Goal: Information Seeking & Learning: Check status

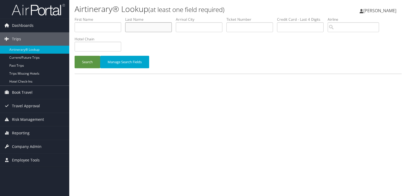
click at [135, 25] on input "text" at bounding box center [148, 27] width 47 height 10
click at [75, 56] on button "Search" at bounding box center [88, 62] width 26 height 13
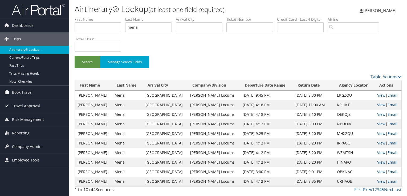
click at [379, 142] on link "View" at bounding box center [381, 143] width 8 height 5
click at [148, 27] on input "mena" at bounding box center [148, 27] width 47 height 10
click at [75, 56] on button "Search" at bounding box center [88, 62] width 26 height 13
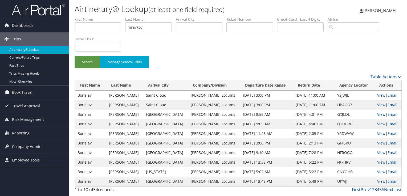
click at [377, 125] on link "View" at bounding box center [381, 124] width 8 height 5
click at [138, 26] on input "mravkov" at bounding box center [148, 27] width 47 height 10
click at [75, 56] on button "Search" at bounding box center [88, 62] width 26 height 13
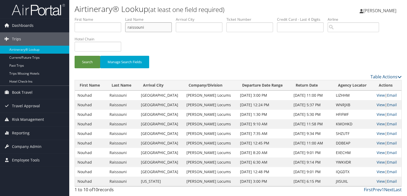
click at [137, 27] on input "raissouni" at bounding box center [148, 27] width 47 height 10
click at [75, 56] on button "Search" at bounding box center [88, 62] width 26 height 13
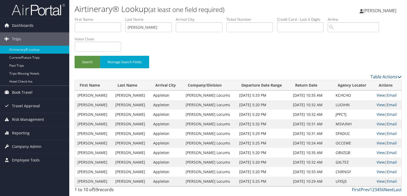
click at [377, 96] on link "View" at bounding box center [380, 95] width 8 height 5
click at [134, 28] on input "stark" at bounding box center [148, 27] width 47 height 10
click at [75, 56] on button "Search" at bounding box center [88, 62] width 26 height 13
click at [377, 105] on link "View" at bounding box center [380, 104] width 8 height 5
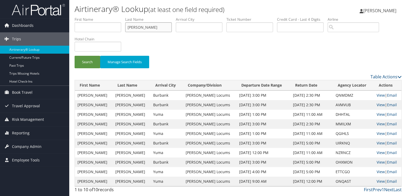
click at [134, 26] on input "takash" at bounding box center [148, 27] width 47 height 10
type input "chan"
click at [75, 56] on button "Search" at bounding box center [88, 62] width 26 height 13
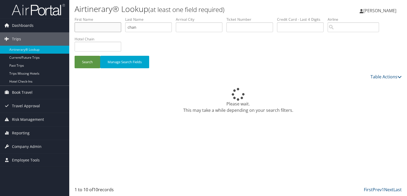
click at [90, 26] on input "text" at bounding box center [98, 27] width 47 height 10
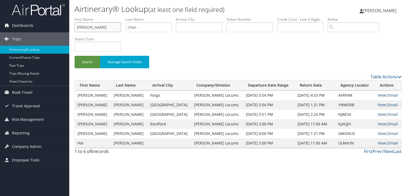
type input "jon"
click at [75, 56] on button "Search" at bounding box center [88, 62] width 26 height 13
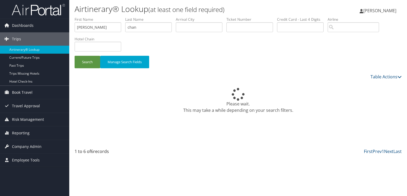
click at [309, 39] on div "Search Manage Search Fields" at bounding box center [238, 45] width 335 height 57
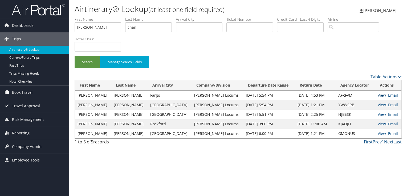
click at [377, 95] on link "View" at bounding box center [381, 95] width 8 height 5
drag, startPoint x: 83, startPoint y: 28, endPoint x: 64, endPoint y: 28, distance: 19.4
click at [64, 28] on div "Dashboards AirPortal 360™ (Manager) My Travel Dashboard Trips Airtinerary® Look…" at bounding box center [203, 98] width 407 height 196
click at [75, 56] on button "Search" at bounding box center [88, 62] width 26 height 13
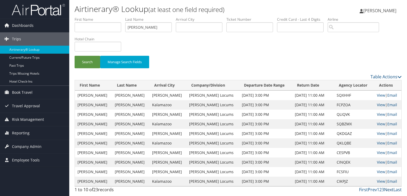
click at [391, 189] on link "Next" at bounding box center [388, 190] width 9 height 6
click at [379, 104] on link "View" at bounding box center [381, 104] width 8 height 5
click at [138, 28] on input "gavagan" at bounding box center [148, 27] width 47 height 10
click at [75, 56] on button "Search" at bounding box center [88, 62] width 26 height 13
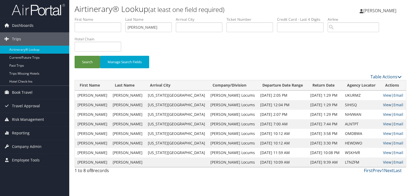
click at [383, 106] on link "View" at bounding box center [387, 104] width 8 height 5
click at [134, 26] on input "waldrop" at bounding box center [148, 27] width 47 height 10
type input "saad"
click at [75, 56] on button "Search" at bounding box center [88, 62] width 26 height 13
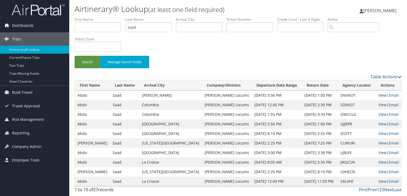
click at [378, 95] on link "View" at bounding box center [382, 95] width 8 height 5
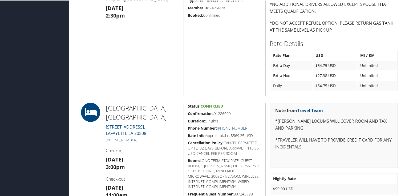
scroll to position [346, 0]
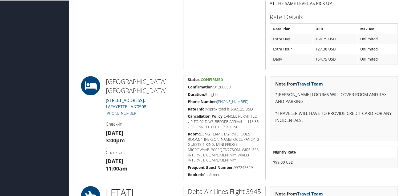
click at [133, 114] on link "[PHONE_NUMBER]" at bounding box center [121, 112] width 31 height 5
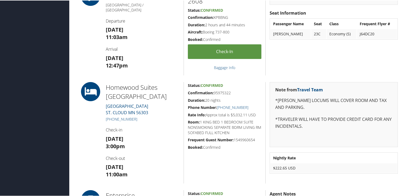
scroll to position [319, 0]
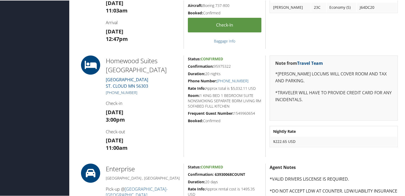
click at [128, 92] on link "+1 (320) 252-5900" at bounding box center [121, 92] width 31 height 5
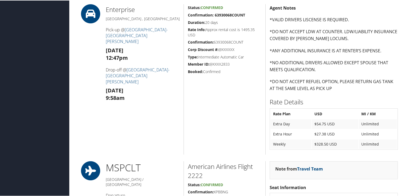
scroll to position [506, 0]
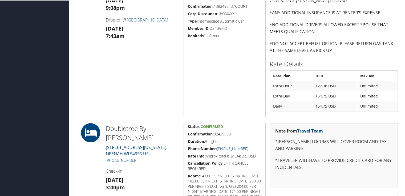
scroll to position [346, 0]
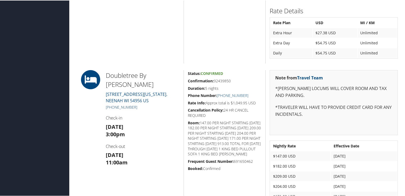
click at [125, 108] on link "+1 (920) 725-8441" at bounding box center [121, 106] width 31 height 5
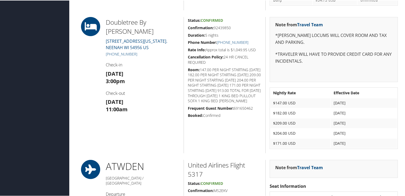
scroll to position [373, 0]
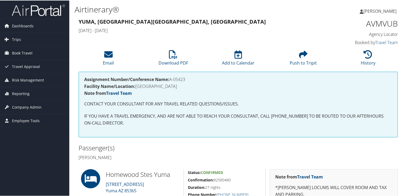
scroll to position [80, 0]
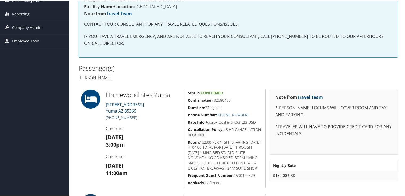
click at [126, 118] on link "[PHONE_NUMBER]" at bounding box center [121, 117] width 31 height 5
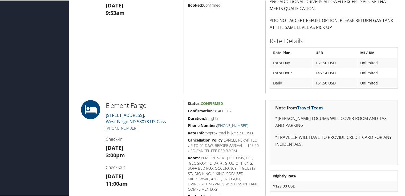
scroll to position [453, 0]
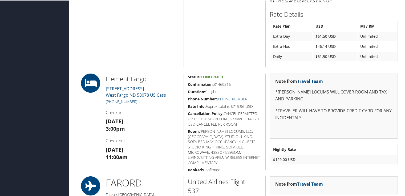
click at [126, 98] on div "Element Fargo [STREET_ADDRESS]. [GEOGRAPHIC_DATA] ND 58078 US Cass [PHONE_NUMBE…" at bounding box center [143, 121] width 82 height 96
click at [129, 101] on link "(701) 478-5333" at bounding box center [121, 101] width 31 height 5
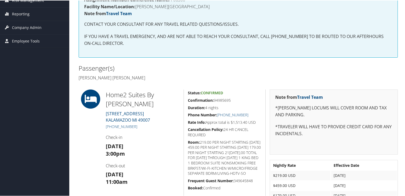
scroll to position [106, 0]
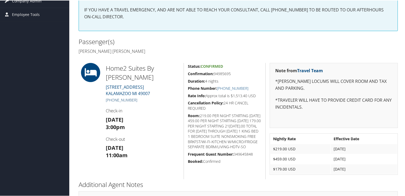
click at [133, 97] on link "+1 (269) 276-0699" at bounding box center [121, 99] width 31 height 5
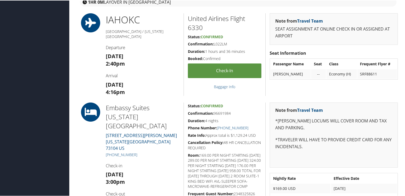
scroll to position [319, 0]
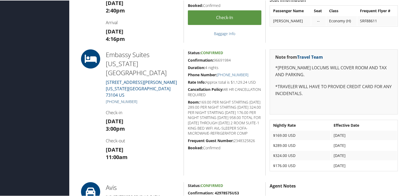
click at [132, 99] on link "[PHONE_NUMBER]" at bounding box center [121, 101] width 31 height 5
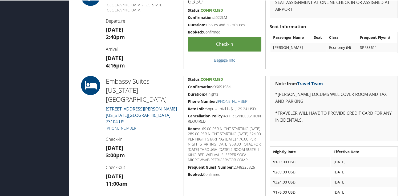
click at [173, 46] on h4 "Arrival" at bounding box center [143, 49] width 74 height 6
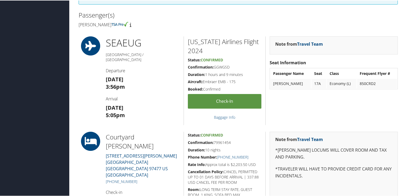
scroll to position [186, 0]
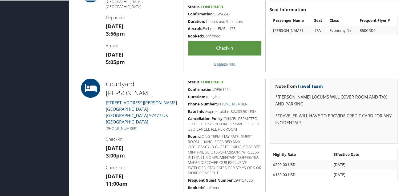
click at [127, 126] on link "+1 (541) 726-2121" at bounding box center [121, 128] width 31 height 5
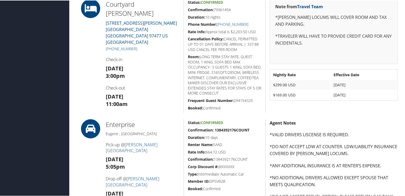
scroll to position [240, 0]
